Goal: Transaction & Acquisition: Purchase product/service

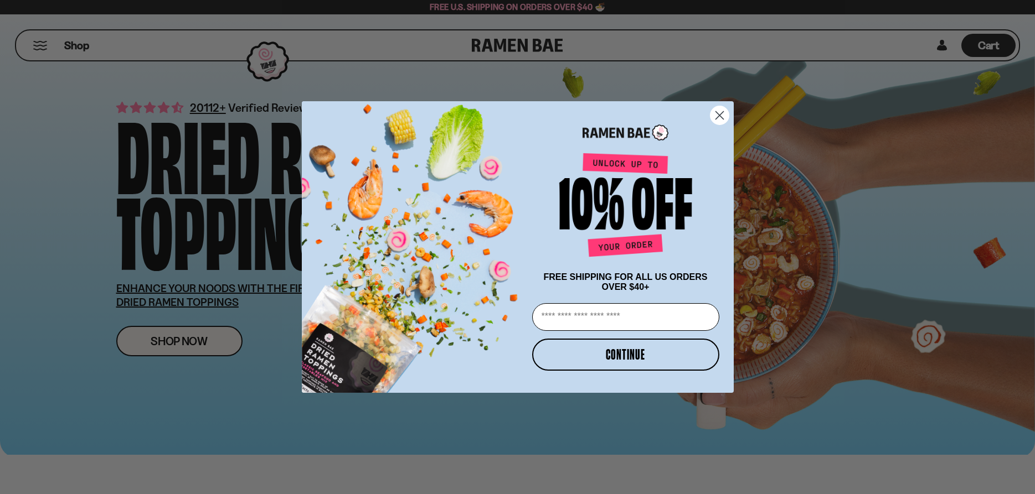
click at [715, 111] on circle "Close dialog" at bounding box center [719, 115] width 18 height 18
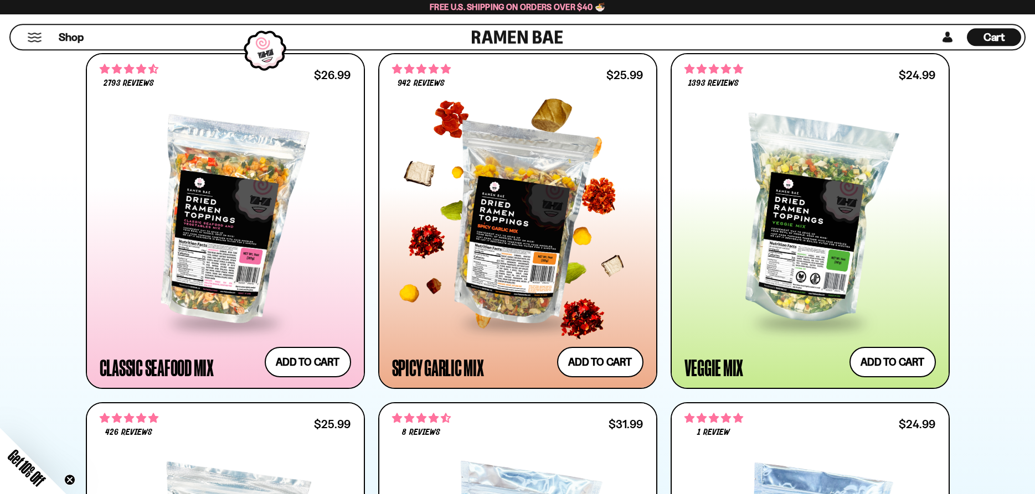
scroll to position [565, 0]
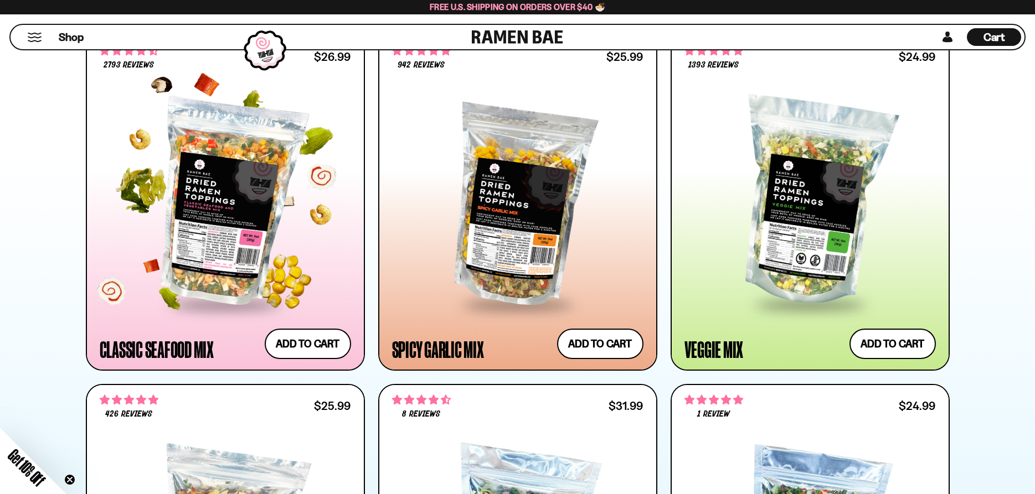
click at [221, 190] on div at bounding box center [225, 203] width 251 height 202
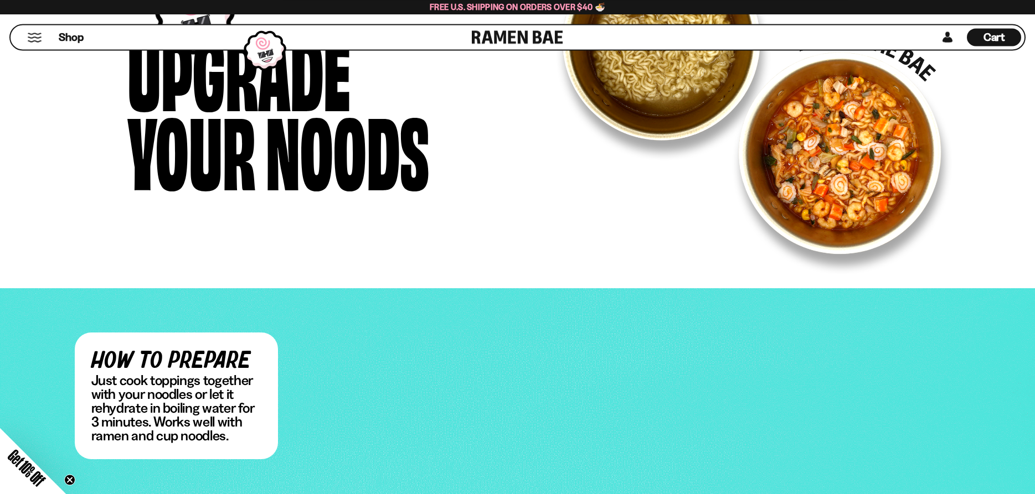
scroll to position [1807, 0]
